Goal: Find specific page/section: Find specific page/section

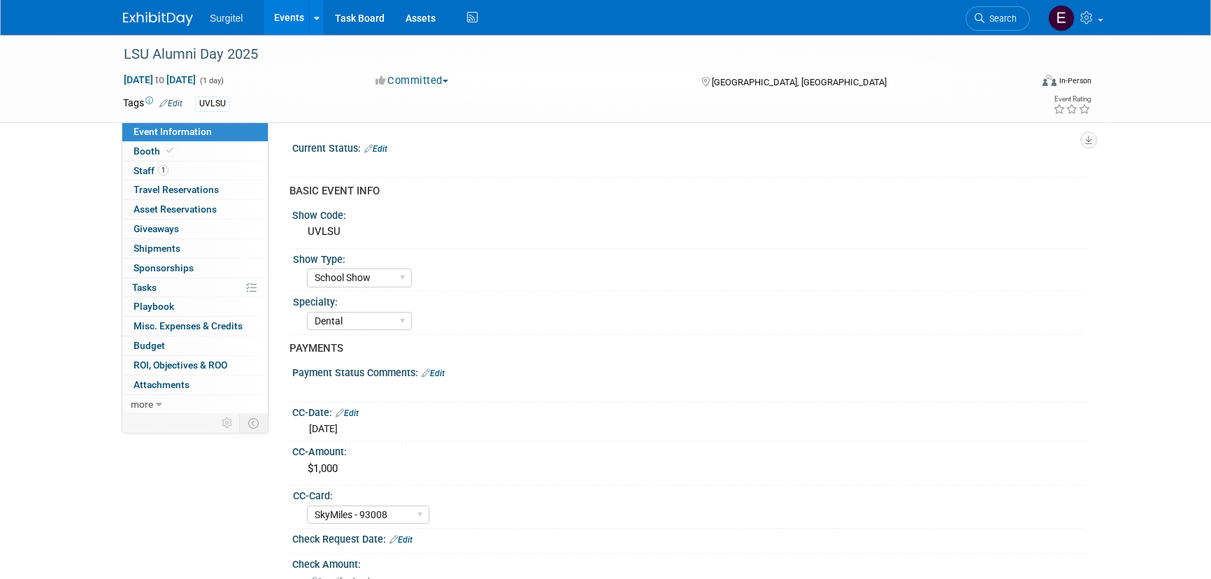
select select "School Show"
select select "Dental"
select select "SkyMiles - 93008"
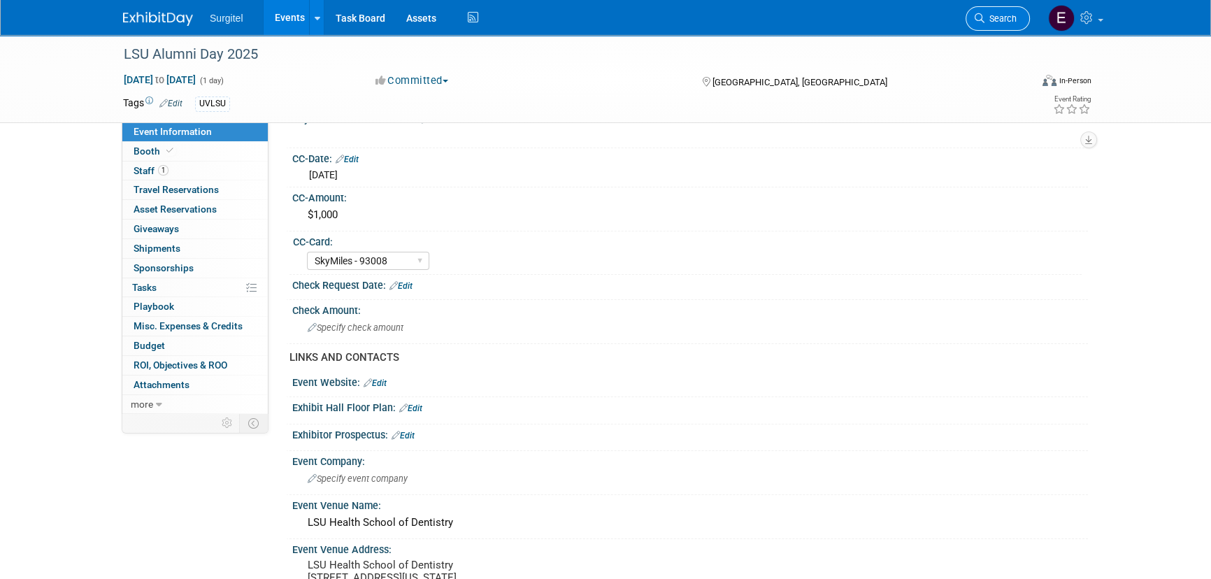
click at [1014, 24] on link "Search" at bounding box center [998, 18] width 64 height 24
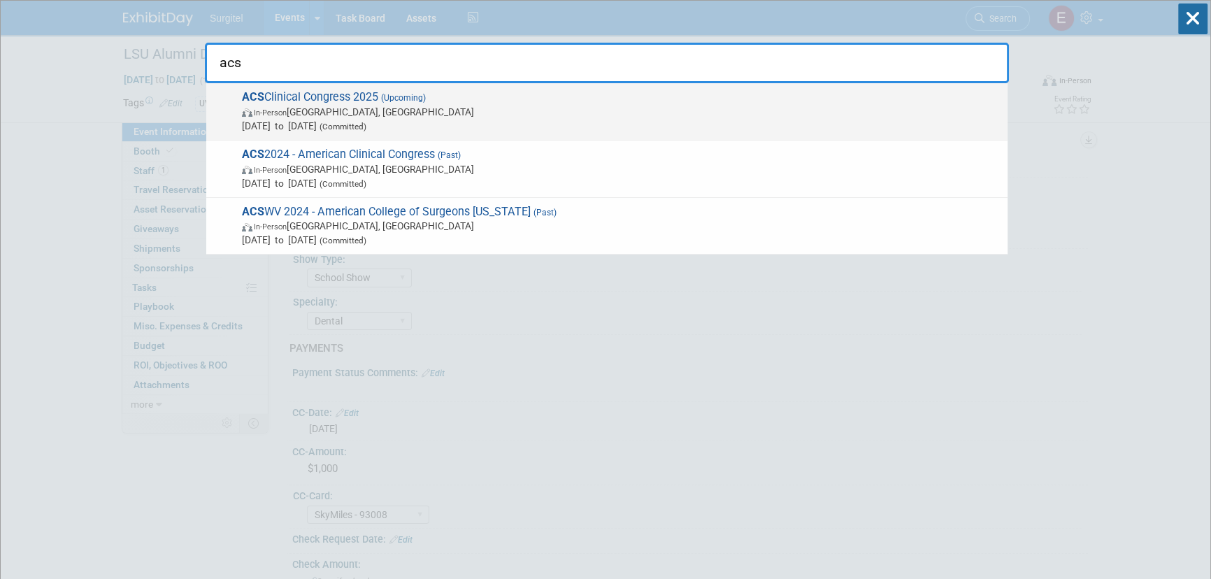
type input "acs"
click at [628, 119] on span "[DATE] to [DATE] (Committed)" at bounding box center [621, 126] width 759 height 14
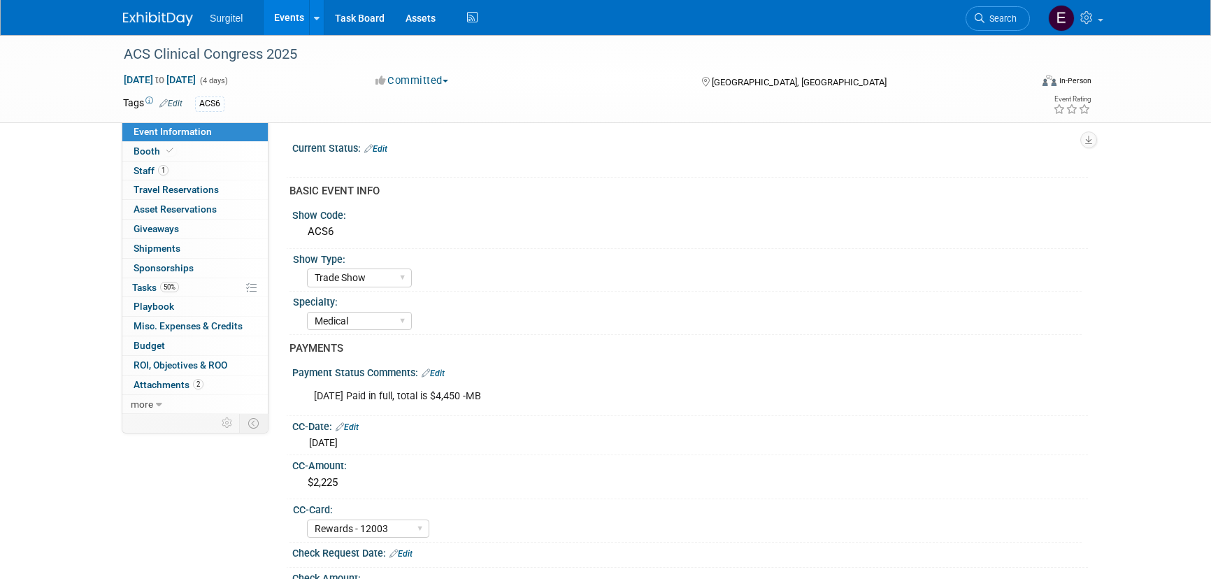
select select "Trade Show"
select select "Medical"
select select "Rewards - 12003"
select select "No"
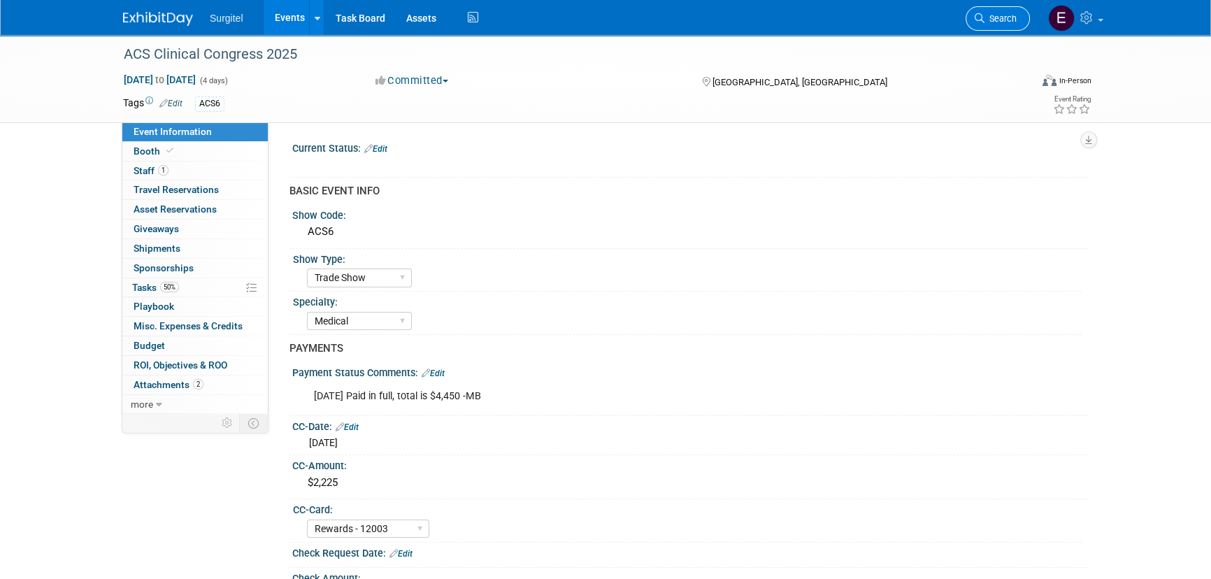
click at [1012, 20] on span "Search" at bounding box center [1000, 18] width 32 height 10
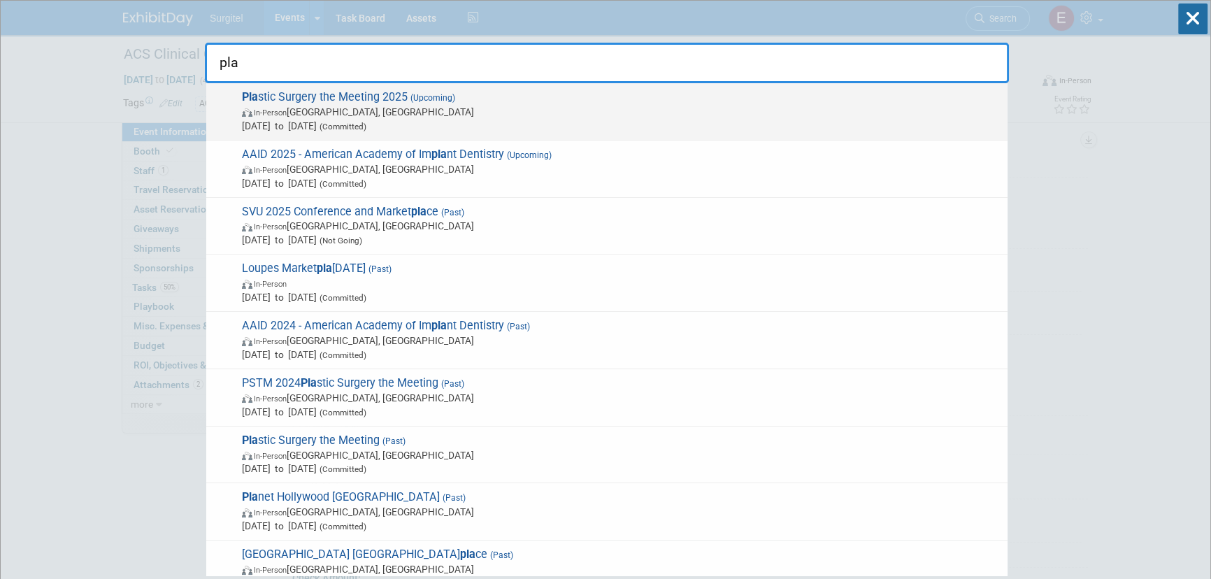
type input "pla"
click at [517, 92] on span "Pla stic Surgery the Meeting 2025 (Upcoming) In-Person New Orleans, LA Oct 10, …" at bounding box center [619, 111] width 763 height 43
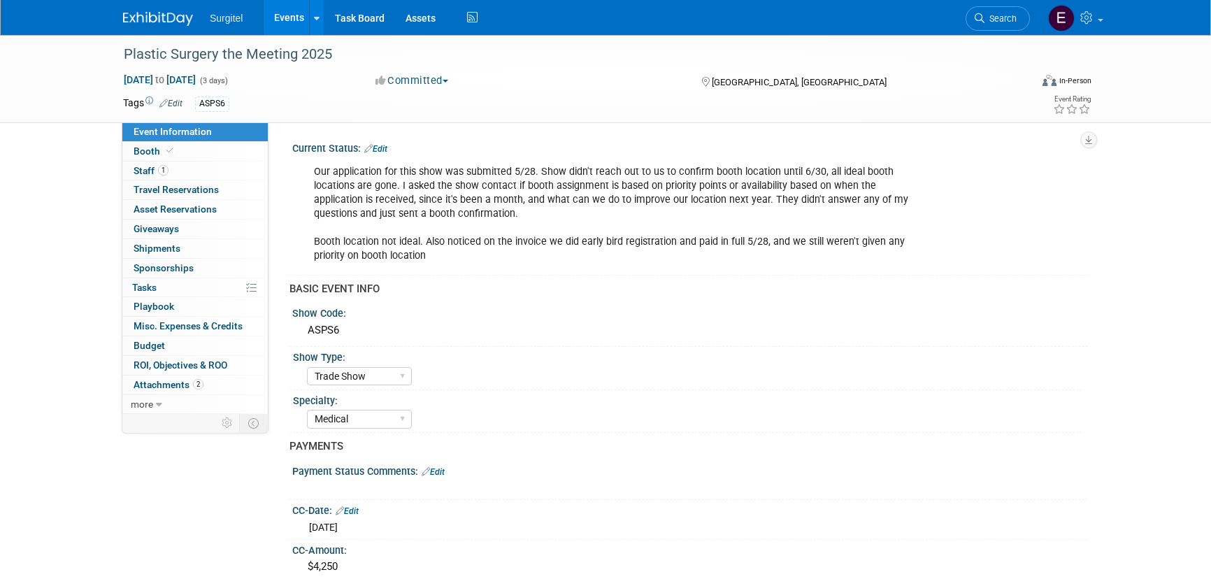
select select "Trade Show"
select select "Medical"
select select "SkyMiles - 93008"
select select "No"
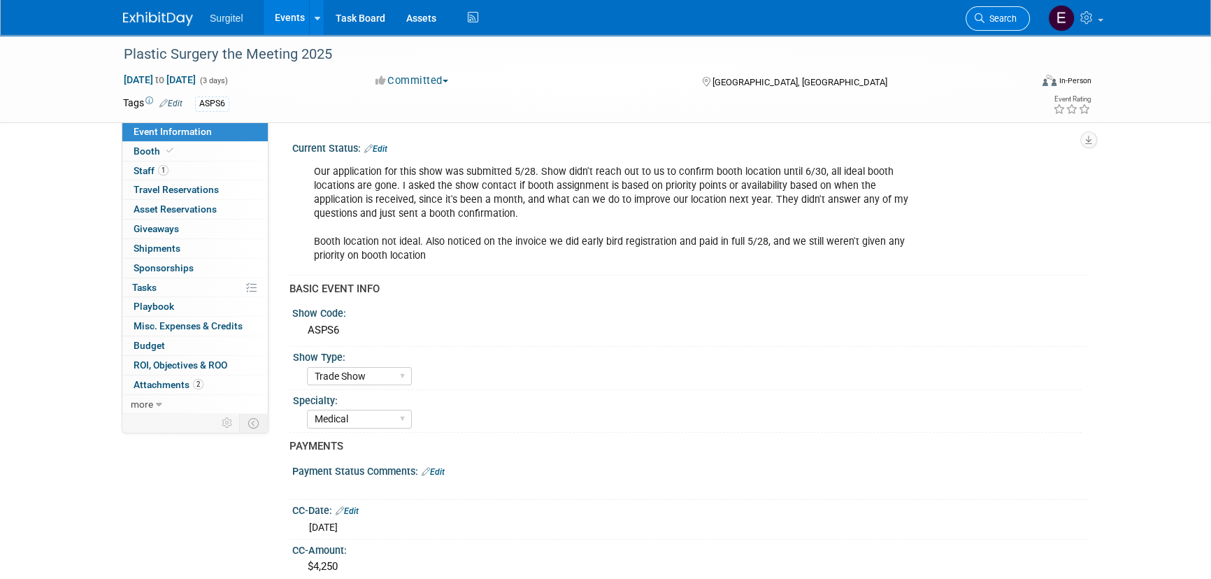
click at [982, 11] on link "Search" at bounding box center [998, 18] width 64 height 24
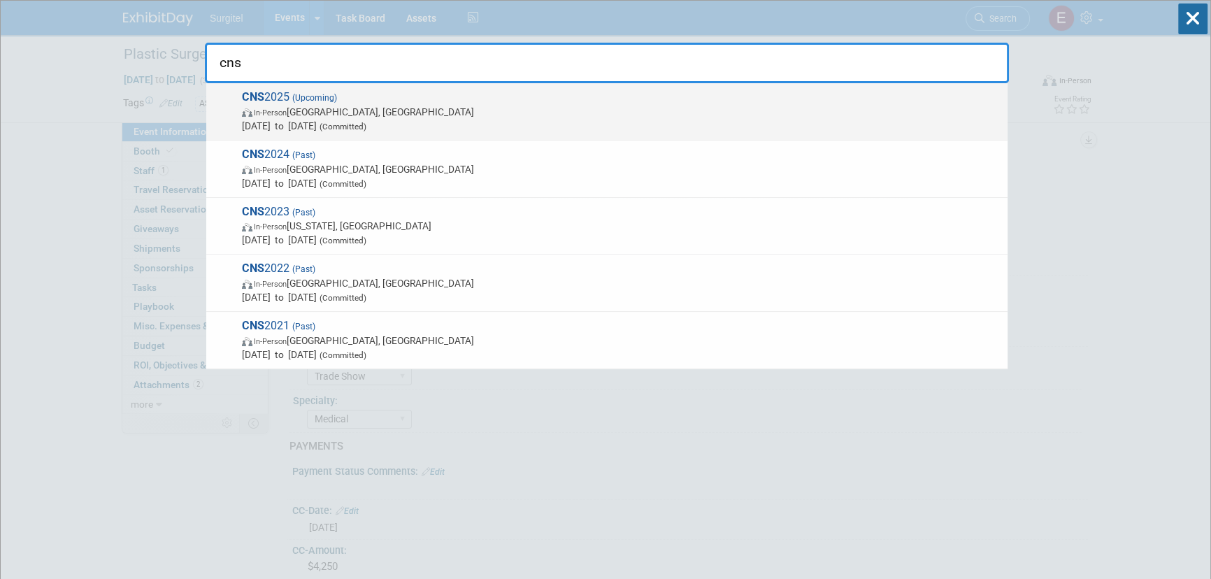
type input "cns"
click at [328, 115] on span "In-Person Los Angeles, CA" at bounding box center [621, 112] width 759 height 14
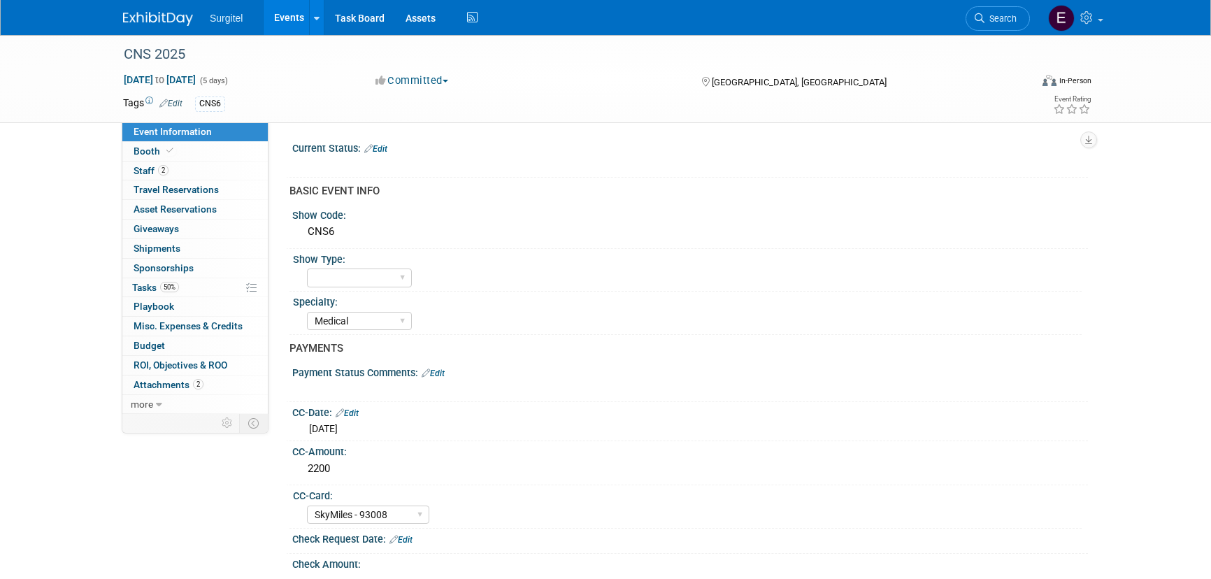
select select "Medical"
select select "SkyMiles - 93008"
select select "No"
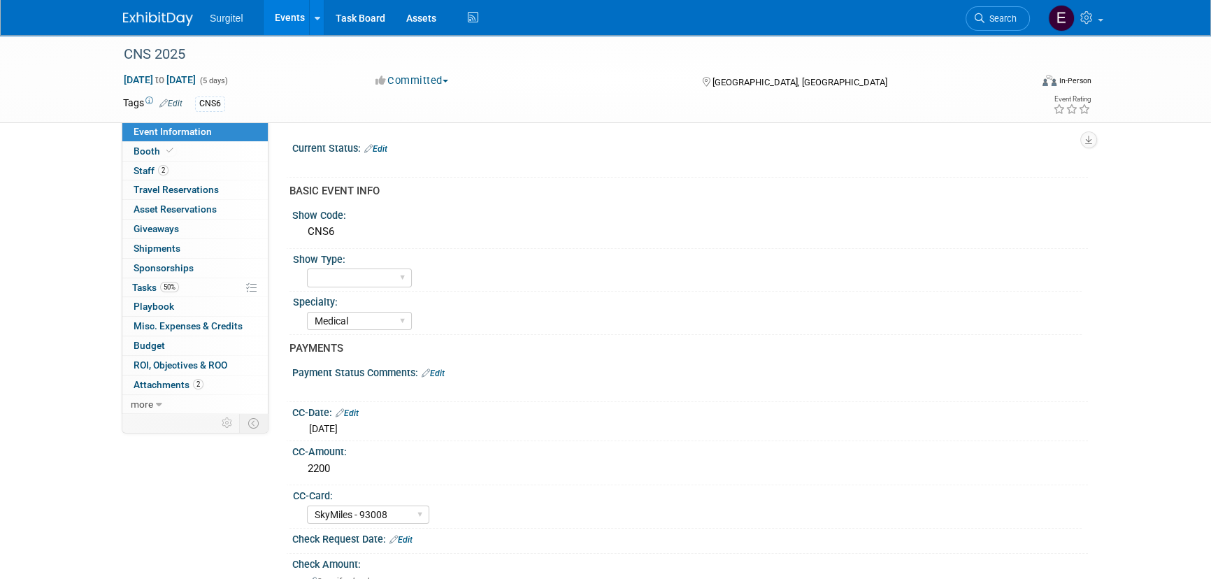
click at [1004, 20] on span "Search" at bounding box center [1000, 18] width 32 height 10
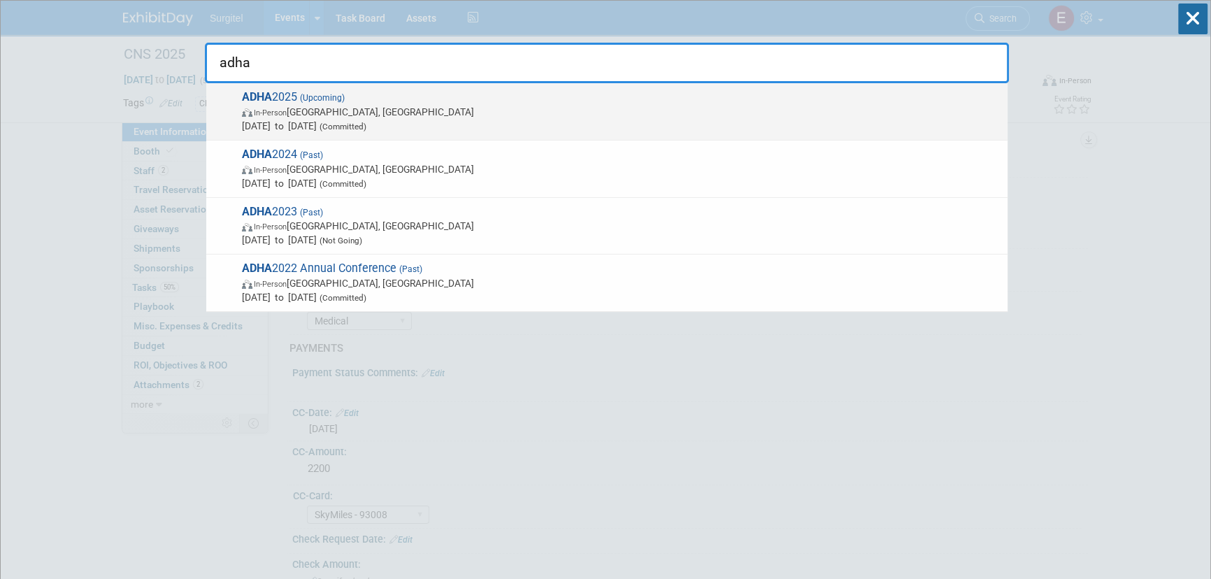
type input "adha"
click at [483, 131] on span "Oct 4, 2025 to Oct 6, 2025 (Committed)" at bounding box center [621, 126] width 759 height 14
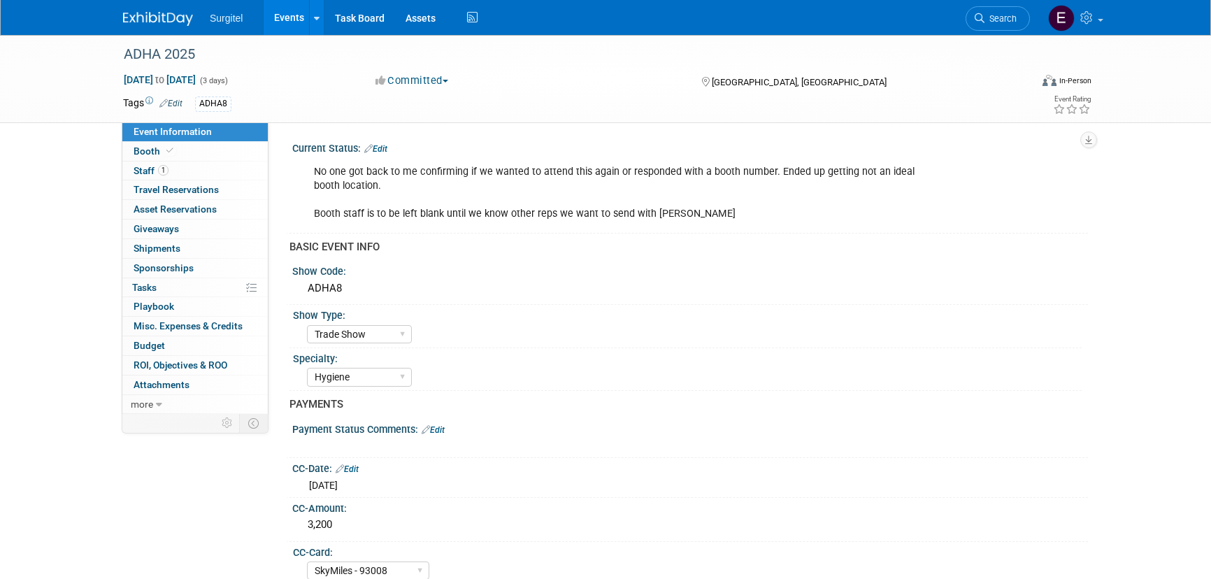
select select "Trade Show"
select select "Hygiene"
select select "SkyMiles - 93008"
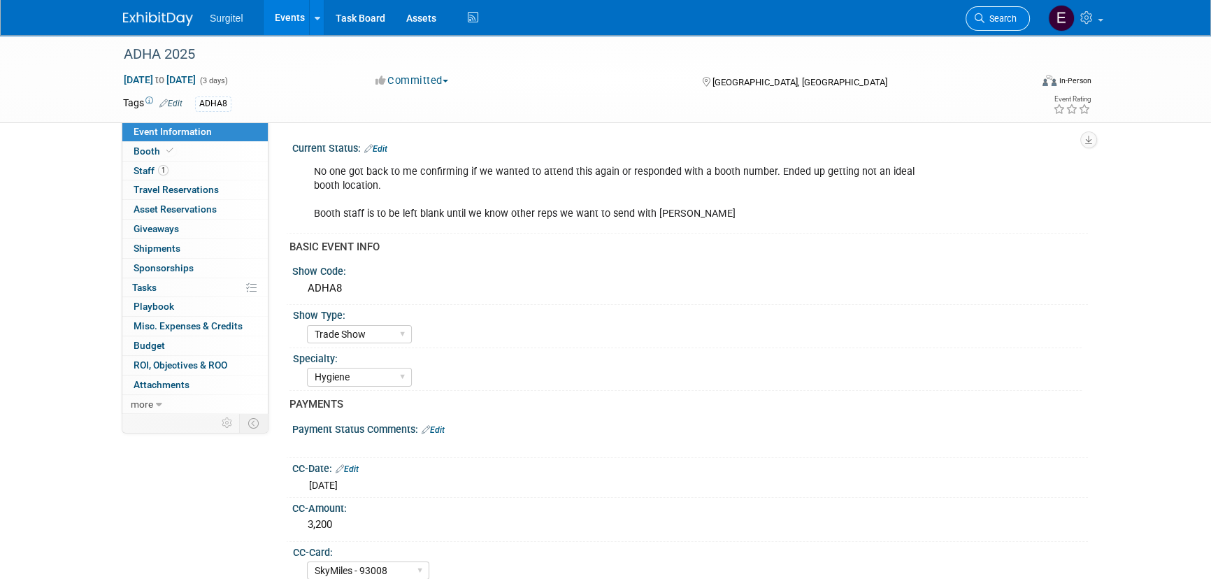
click at [975, 17] on icon at bounding box center [980, 18] width 10 height 10
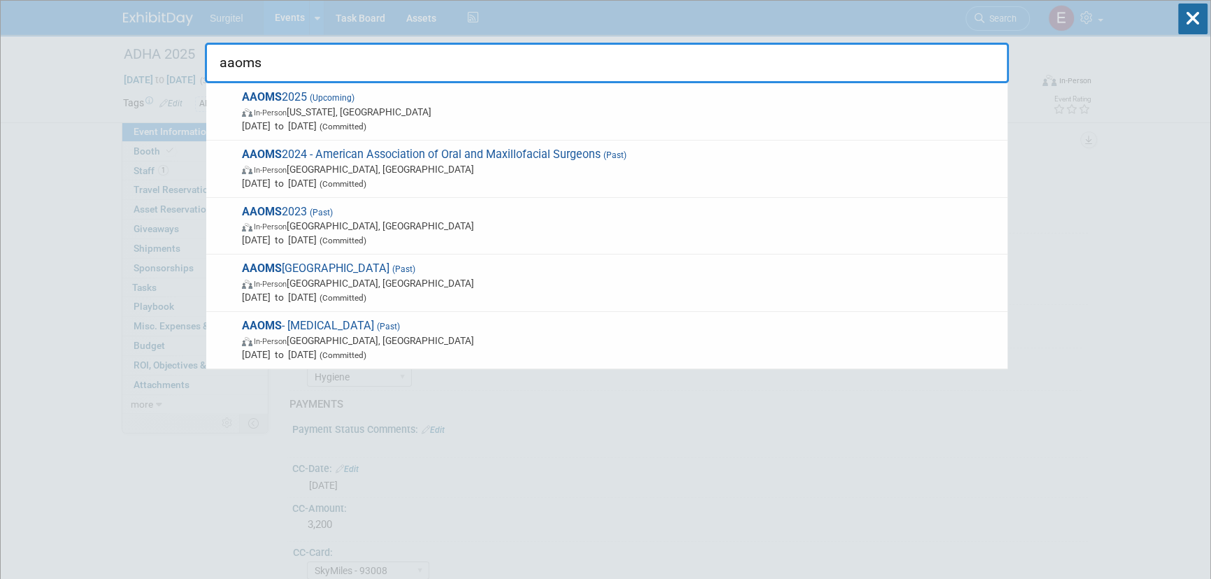
type input "aaoms"
click at [316, 112] on span "In-Person Washington, DC" at bounding box center [621, 112] width 759 height 14
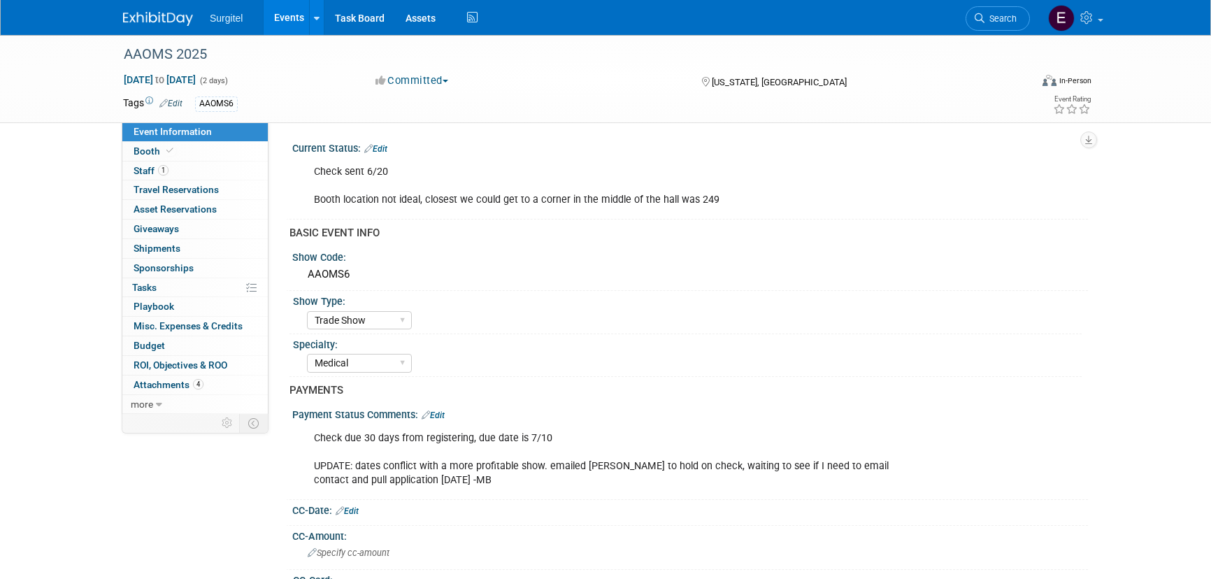
select select "Trade Show"
select select "Medical"
select select "No"
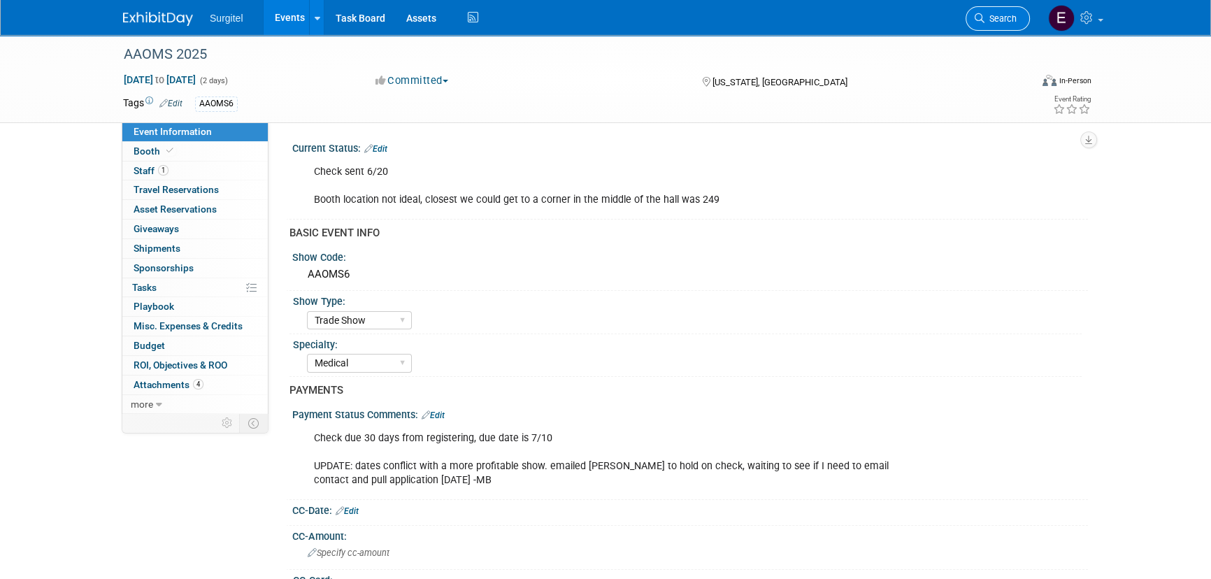
click at [972, 13] on link "Search" at bounding box center [998, 18] width 64 height 24
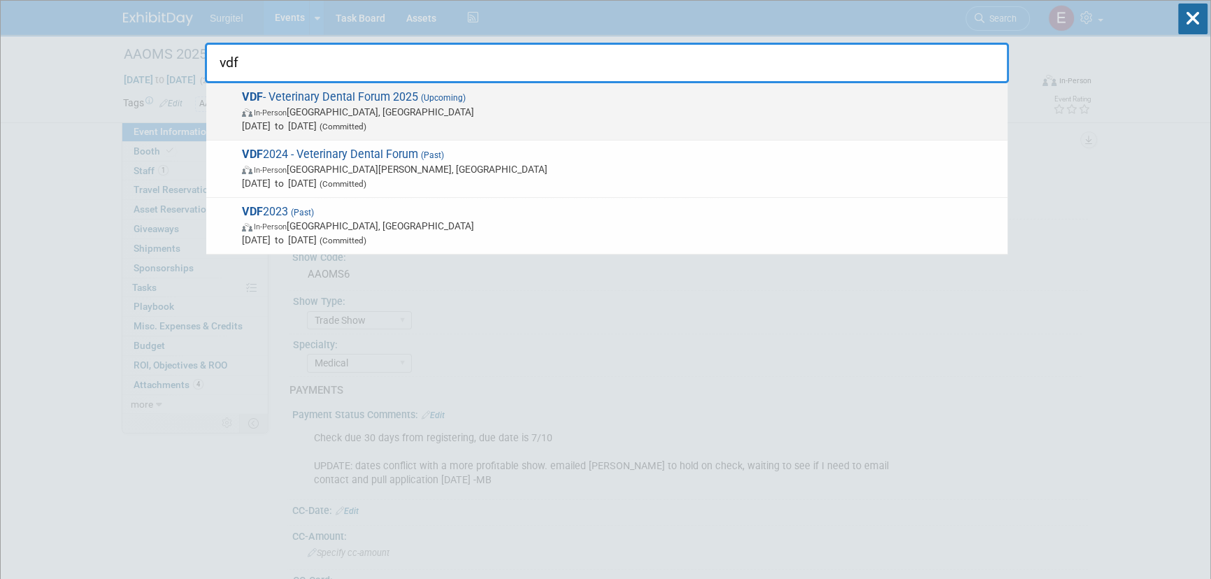
type input "vdf"
click at [472, 124] on span "[DATE] to [DATE] (Committed)" at bounding box center [621, 126] width 759 height 14
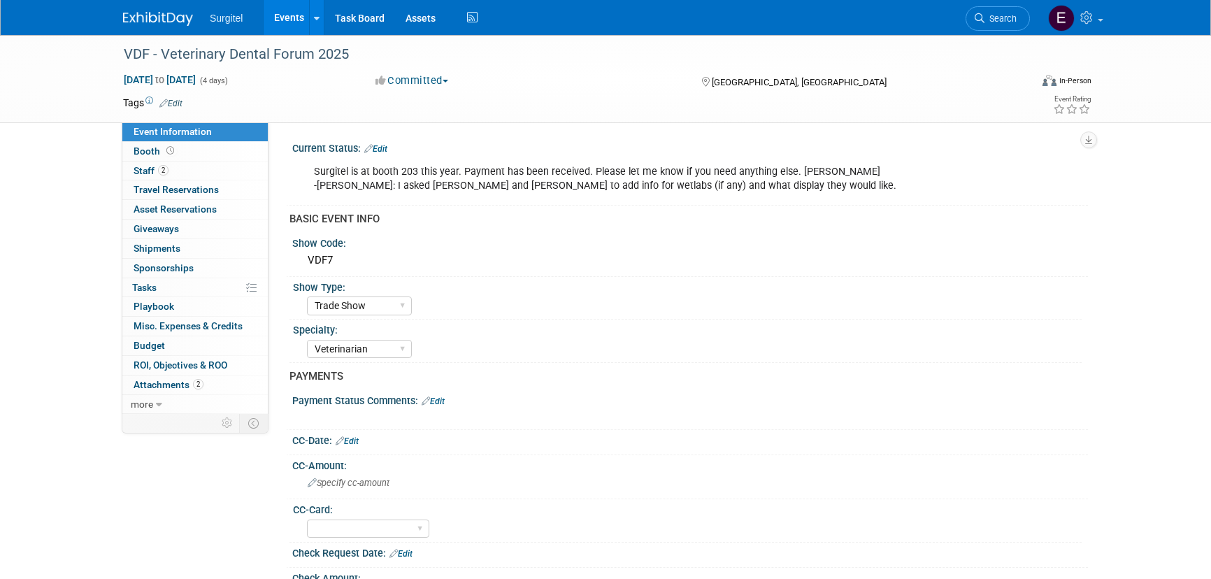
select select "Trade Show"
select select "Veterinarian"
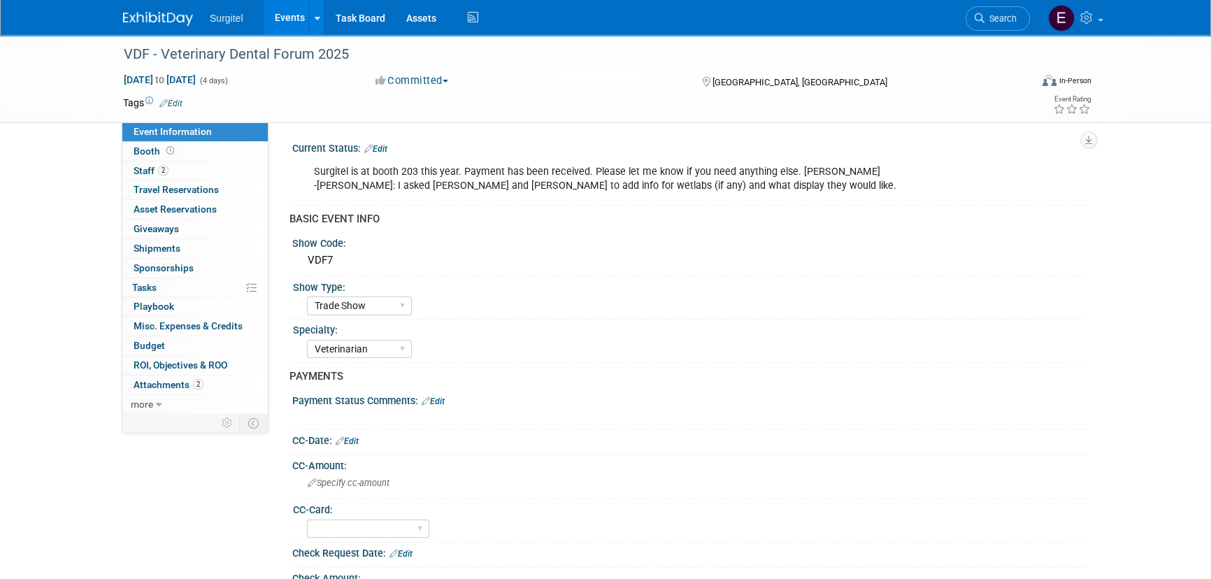
click at [166, 153] on icon at bounding box center [170, 151] width 8 height 8
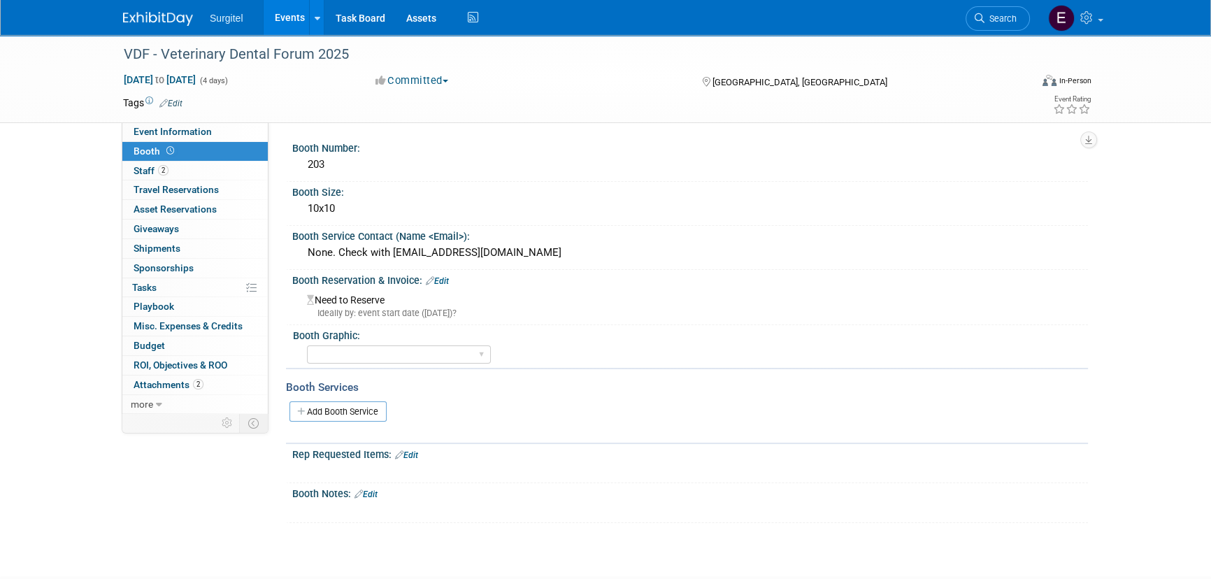
click at [280, 24] on link "Events" at bounding box center [289, 17] width 51 height 35
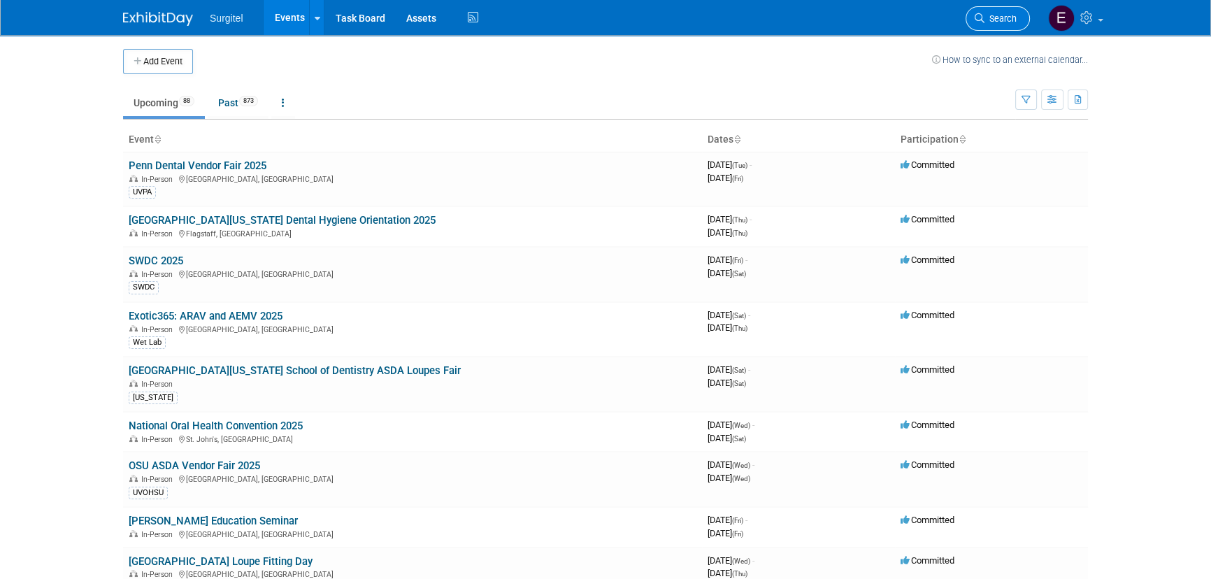
click at [1006, 22] on span "Search" at bounding box center [1000, 18] width 32 height 10
